Goal: Information Seeking & Learning: Learn about a topic

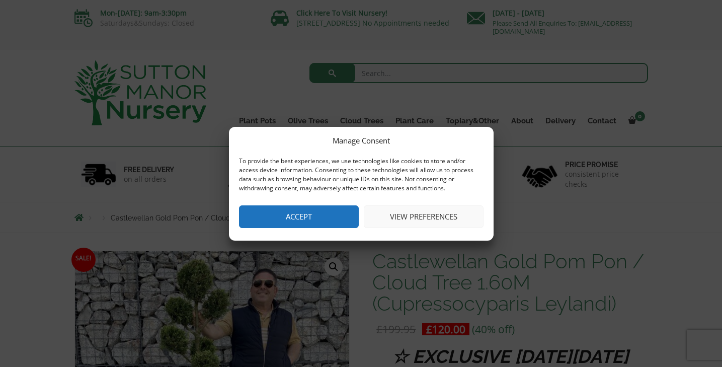
click at [334, 216] on button "Accept" at bounding box center [299, 216] width 120 height 23
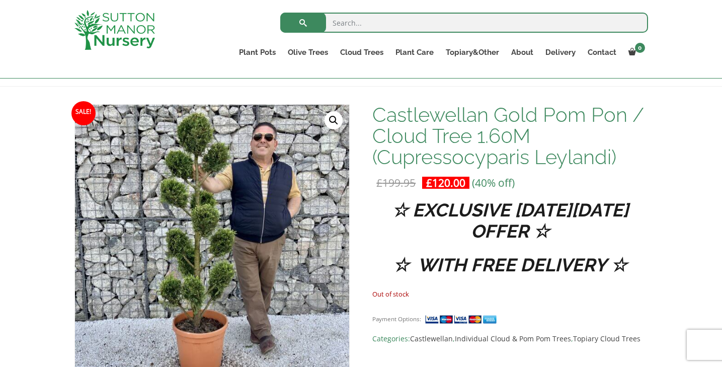
scroll to position [133, 0]
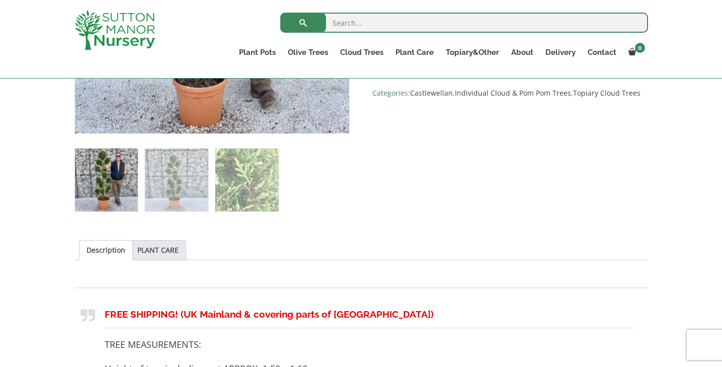
scroll to position [482, 0]
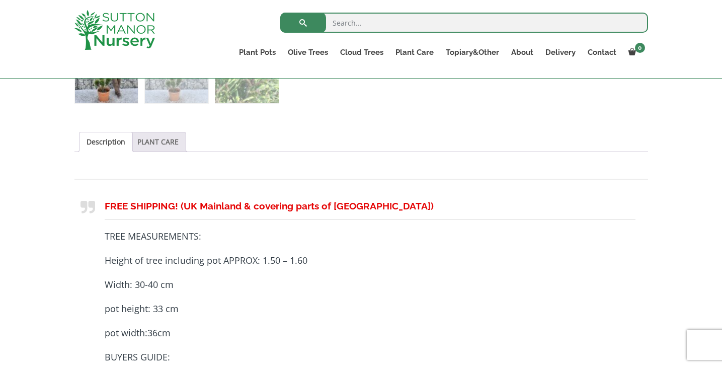
click at [159, 140] on link "PLANT CARE" at bounding box center [157, 141] width 41 height 19
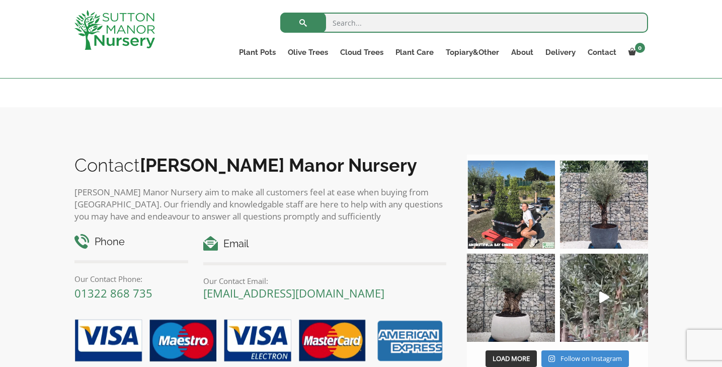
scroll to position [768, 0]
